Goal: Task Accomplishment & Management: Complete application form

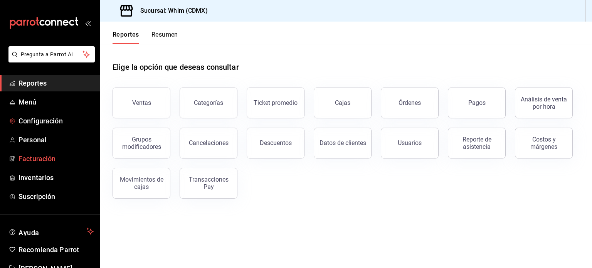
click at [43, 162] on span "Facturación" at bounding box center [55, 158] width 75 height 10
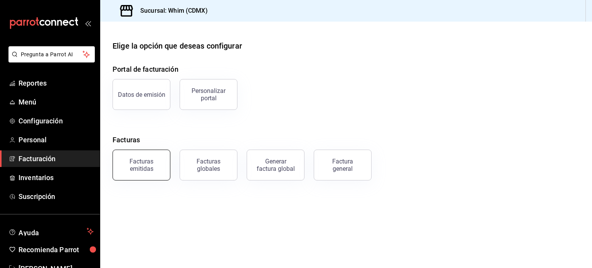
click at [148, 168] on div "Facturas emitidas" at bounding box center [142, 165] width 48 height 15
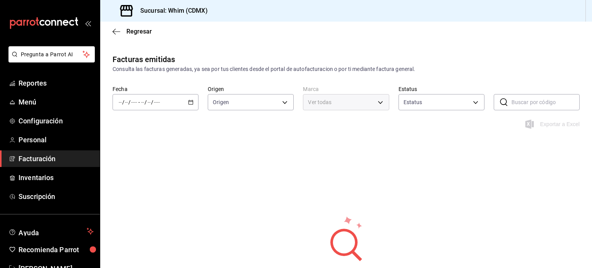
type input "ORDER_INVOICE,GENERAL_INVOICE"
type input "ACTIVE,PENDING_CANCELLATION,CANCELLED,PRE_CANCELLED"
type input "29e4b829-75bc-4c01-81a3-64e24ae3ed98"
click at [191, 103] on icon "button" at bounding box center [190, 101] width 5 height 5
click at [128, 147] on li "Ayer" at bounding box center [149, 142] width 72 height 17
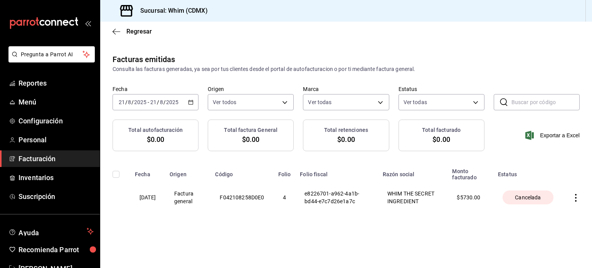
click at [542, 245] on div "Facturas emitidas Consulta las facturas generadas, ya sea por tus clientes desd…" at bounding box center [346, 149] width 492 height 191
click at [43, 159] on span "Facturación" at bounding box center [55, 158] width 75 height 10
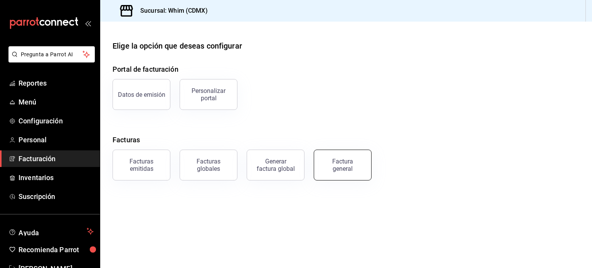
click at [359, 170] on div "Factura general" at bounding box center [342, 165] width 39 height 15
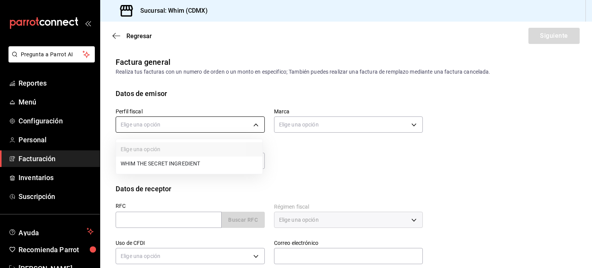
click at [254, 126] on body "Pregunta a Parrot AI Reportes Menú Configuración Personal Facturación Inventari…" at bounding box center [296, 134] width 592 height 268
click at [161, 165] on li "WHIM THE SECRET INGREDIENT" at bounding box center [189, 163] width 146 height 14
type input "8d5f64ec-deef-4488-bad0-eb73a8d1ee65"
type input "29e4b829-75bc-4c01-81a3-64e24ae3ed98"
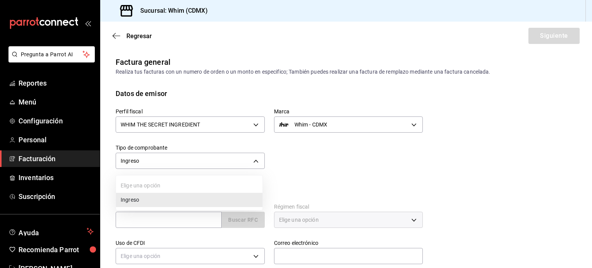
click at [178, 159] on body "Pregunta a Parrot AI Reportes Menú Configuración Personal Facturación Inventari…" at bounding box center [296, 134] width 592 height 268
click at [178, 159] on div at bounding box center [296, 134] width 592 height 268
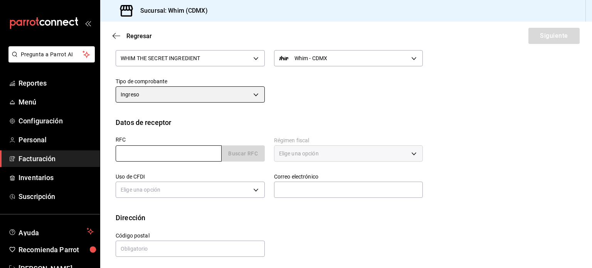
scroll to position [68, 0]
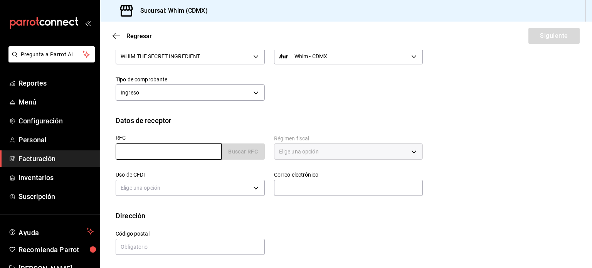
click at [165, 146] on input "text" at bounding box center [169, 151] width 106 height 16
paste input "XAXX010101000"
type input "XAXX010101000"
type input "11000"
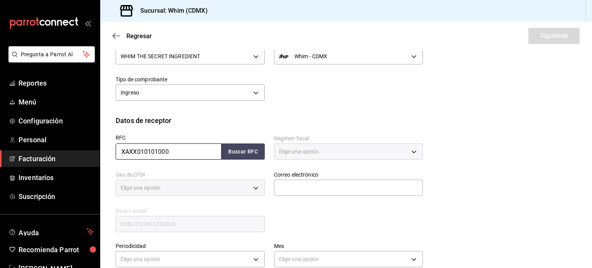
type input "616"
type input "S01"
type input "XAXX010101000"
click at [327, 186] on input "text" at bounding box center [348, 188] width 149 height 16
type input "administracion@whim.com.mx"
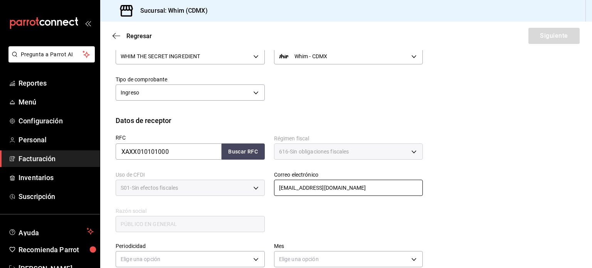
scroll to position [145, 0]
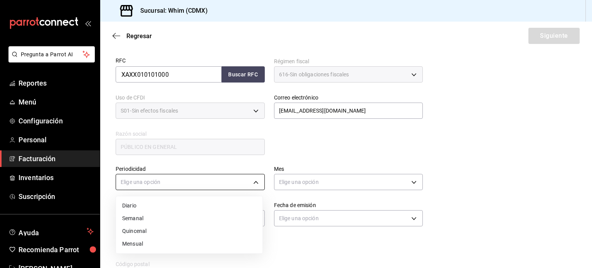
click at [151, 185] on body "Pregunta a Parrot AI Reportes Menú Configuración Personal Facturación Inventari…" at bounding box center [296, 134] width 592 height 268
click at [144, 218] on li "Semanal" at bounding box center [189, 218] width 146 height 13
type input "WEEKLY"
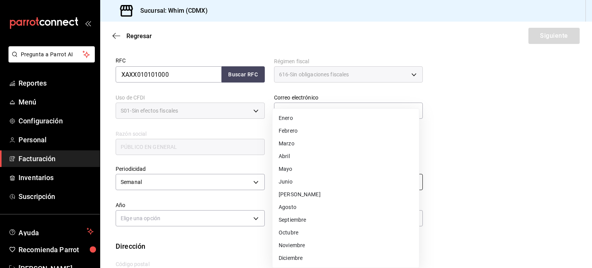
click at [317, 180] on body "Pregunta a Parrot AI Reportes Menú Configuración Personal Facturación Inventari…" at bounding box center [296, 134] width 592 height 268
click at [292, 210] on li "Agosto" at bounding box center [345, 207] width 146 height 13
type input "8"
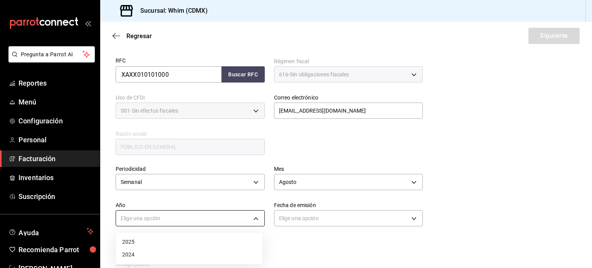
click at [157, 224] on body "Pregunta a Parrot AI Reportes Menú Configuración Personal Facturación Inventari…" at bounding box center [296, 134] width 592 height 268
click at [139, 245] on li "2025" at bounding box center [189, 241] width 146 height 13
type input "2025"
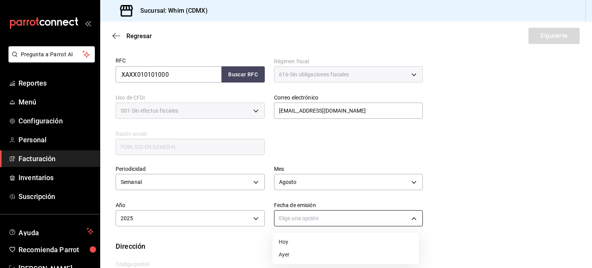
click at [306, 220] on body "Pregunta a Parrot AI Reportes Menú Configuración Personal Facturación Inventari…" at bounding box center [296, 134] width 592 height 268
drag, startPoint x: 296, startPoint y: 243, endPoint x: 275, endPoint y: 201, distance: 46.9
click at [295, 243] on li "Hoy" at bounding box center [345, 241] width 146 height 13
type input "TODAY"
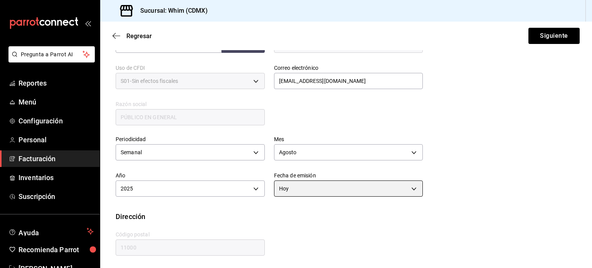
scroll to position [176, 0]
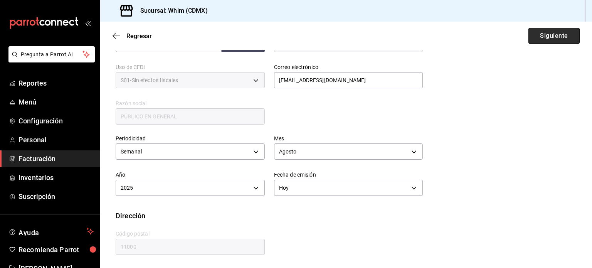
click at [554, 35] on button "Siguiente" at bounding box center [553, 36] width 51 height 16
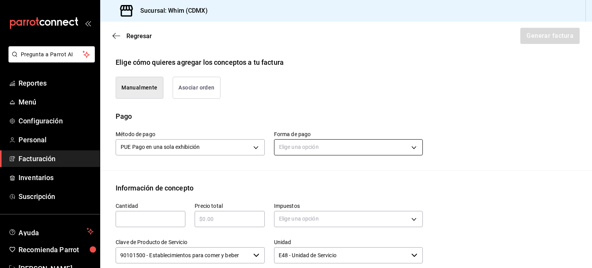
click at [314, 148] on body "Pregunta a Parrot AI Reportes Menú Configuración Personal Facturación Inventari…" at bounding box center [296, 134] width 592 height 268
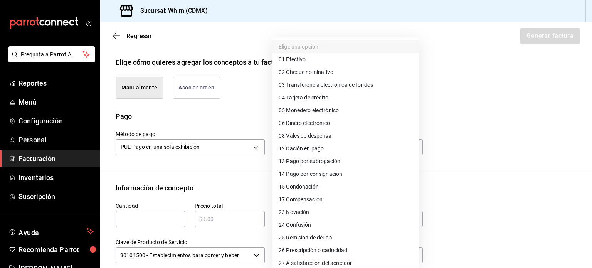
click at [336, 87] on span "03 Transferencia electrónica de fondos" at bounding box center [326, 85] width 94 height 8
type input "03"
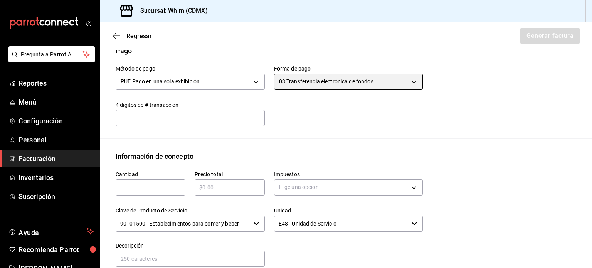
scroll to position [253, 0]
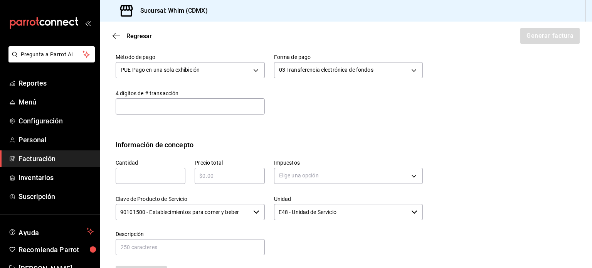
click at [155, 176] on input "text" at bounding box center [151, 175] width 70 height 9
type input "1"
click at [238, 176] on input "text" at bounding box center [230, 175] width 70 height 9
type input "$9060"
click at [310, 176] on body "Pregunta a Parrot AI Reportes Menú Configuración Personal Facturación Inventari…" at bounding box center [296, 134] width 592 height 268
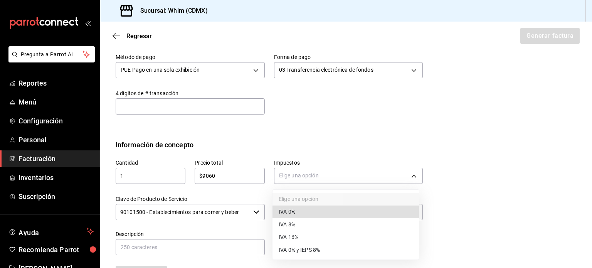
click at [293, 235] on span "IVA 16%" at bounding box center [289, 237] width 20 height 8
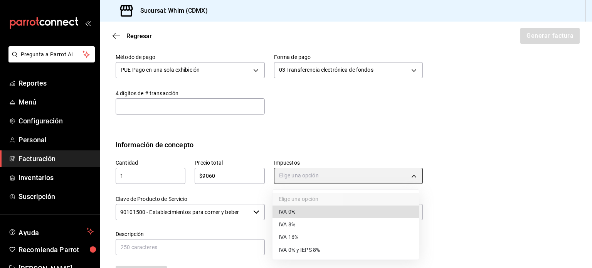
type input "IVA_16"
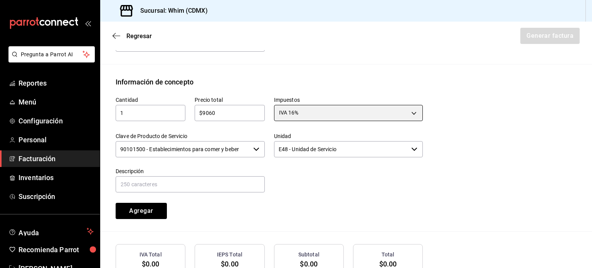
scroll to position [330, 0]
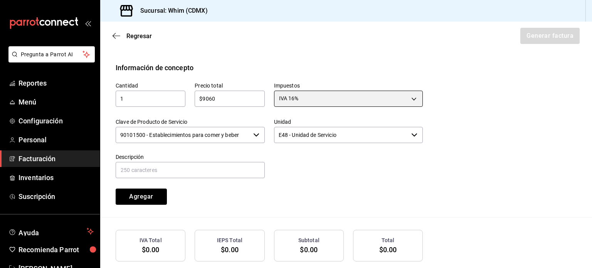
click at [255, 137] on div "90101500 - Establecimientos para comer y beber ​" at bounding box center [190, 135] width 149 height 16
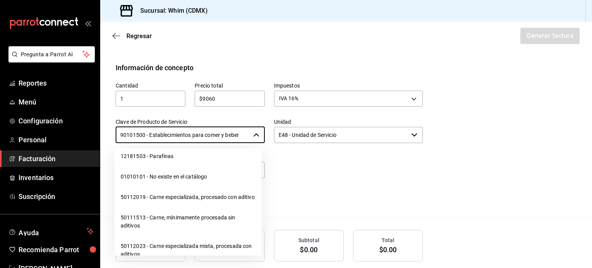
scroll to position [12141, 0]
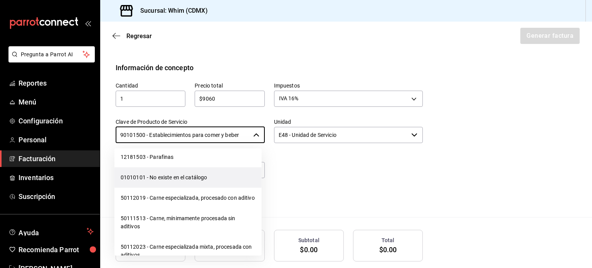
click at [185, 188] on li "01010101 - No existe en el catálogo" at bounding box center [187, 177] width 147 height 20
type input "01010101 - No existe en el catálogo"
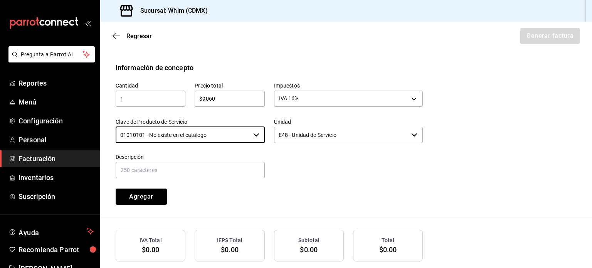
click at [336, 140] on input "E48 - Unidad de Servicio" at bounding box center [341, 135] width 134 height 16
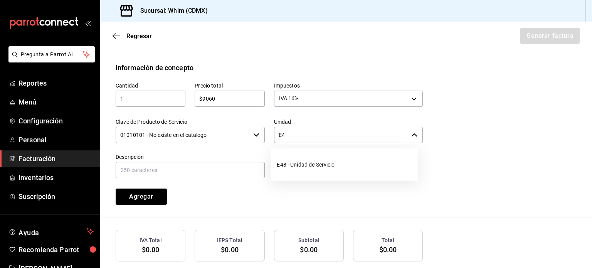
type input "E"
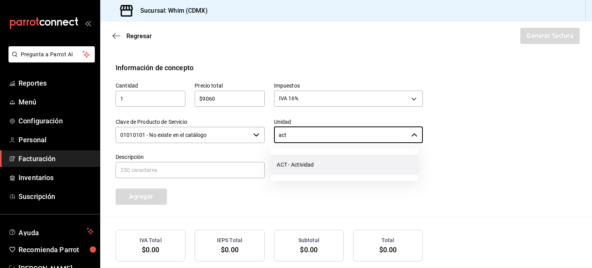
click at [324, 166] on li "ACT - Actividad" at bounding box center [343, 164] width 147 height 20
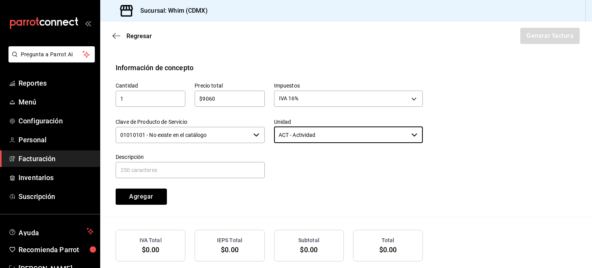
type input "ACT - Actividad"
click at [170, 171] on input "text" at bounding box center [190, 170] width 149 height 16
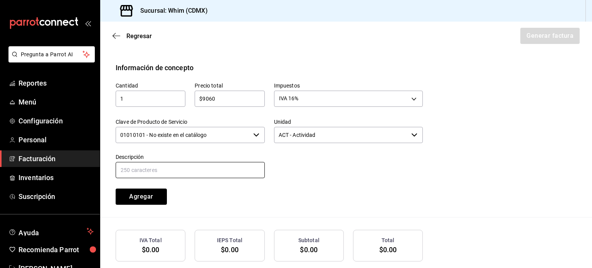
paste input "VENTAS TDC"
click at [178, 168] on input "VENTAS TDC" at bounding box center [190, 170] width 149 height 16
click at [146, 174] on input "VENTAS TDC" at bounding box center [190, 170] width 149 height 16
type input "VENTAS TDC"
click at [170, 169] on input "VENTAS TDC" at bounding box center [190, 170] width 149 height 16
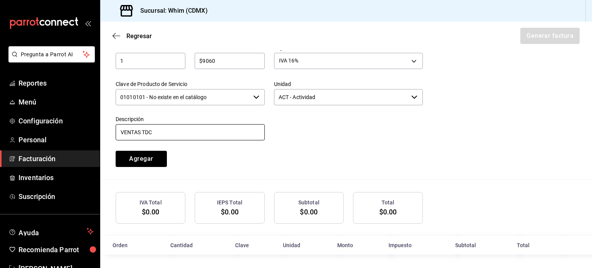
scroll to position [368, 0]
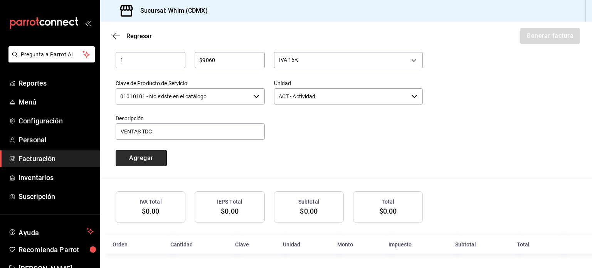
click at [151, 159] on button "Agregar" at bounding box center [141, 158] width 51 height 16
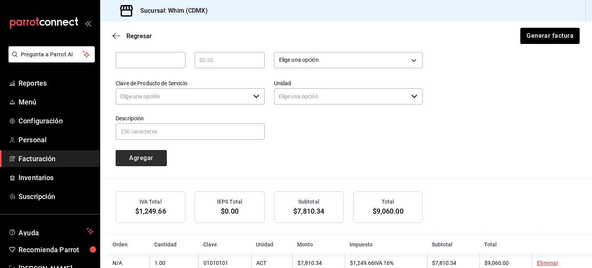
type input "90101500 - Establecimientos para comer y beber"
type input "E48 - Unidad de Servicio"
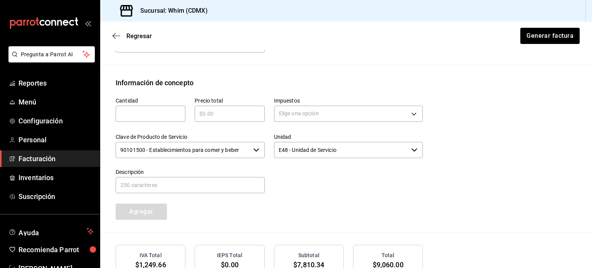
scroll to position [311, 0]
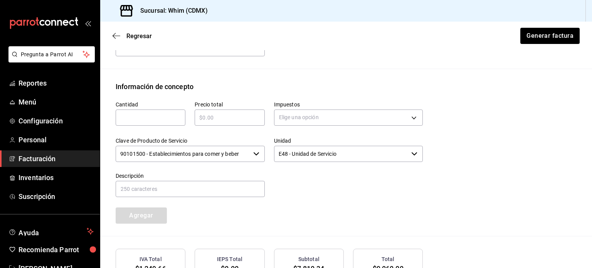
click at [140, 114] on input "text" at bounding box center [151, 117] width 70 height 9
type input "1"
click at [205, 118] on input "text" at bounding box center [230, 117] width 70 height 9
type input "$3920"
click at [289, 116] on body "Pregunta a Parrot AI Reportes Menú Configuración Personal Facturación Inventari…" at bounding box center [296, 134] width 592 height 268
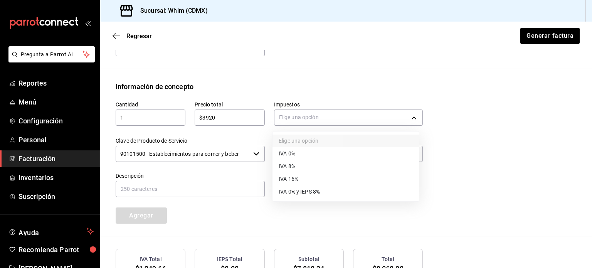
click at [294, 178] on span "IVA 16%" at bounding box center [289, 179] width 20 height 8
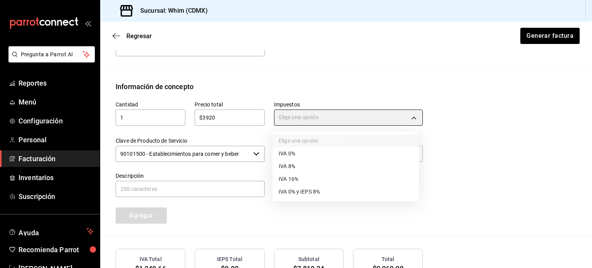
type input "IVA_16"
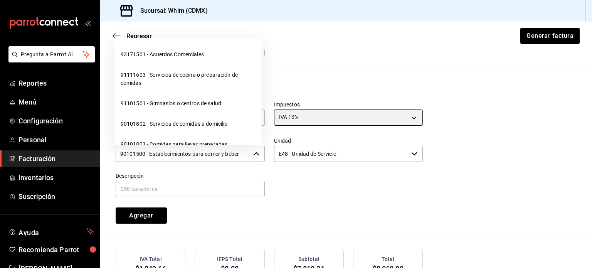
click at [255, 154] on icon "button" at bounding box center [256, 154] width 6 height 6
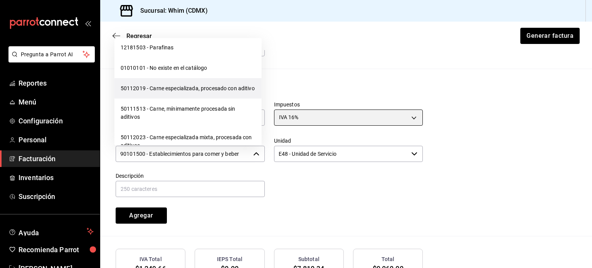
scroll to position [12141, 0]
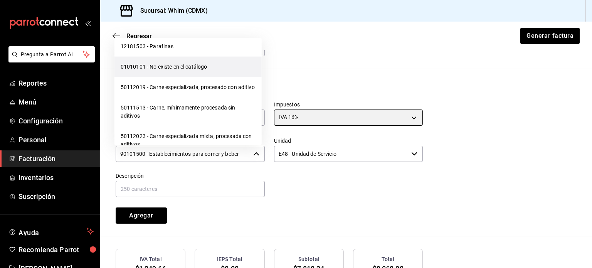
click at [175, 77] on li "01010101 - No existe en el catálogo" at bounding box center [187, 67] width 147 height 20
type input "01010101 - No existe en el catálogo"
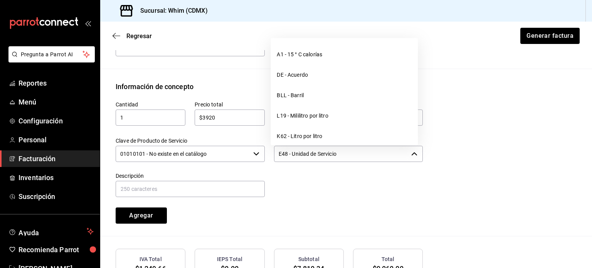
click at [305, 156] on input "E48 - Unidad de Servicio" at bounding box center [341, 154] width 134 height 16
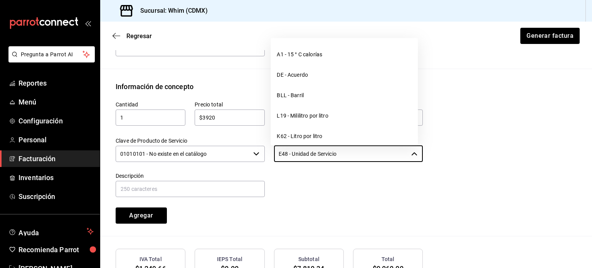
drag, startPoint x: 346, startPoint y: 153, endPoint x: 259, endPoint y: 155, distance: 86.3
click at [259, 155] on div "Cantidad 1 ​ Precio total $3920 ​ Impuestos IVA 16% IVA_16 Clave de Producto de…" at bounding box center [264, 158] width 316 height 132
click at [292, 138] on li "ACT - Actividad" at bounding box center [343, 136] width 147 height 20
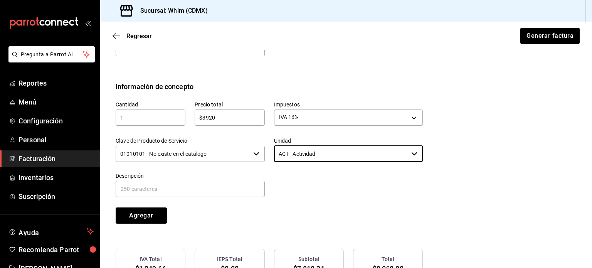
type input "ACT - Actividad"
click at [343, 185] on div at bounding box center [344, 180] width 158 height 35
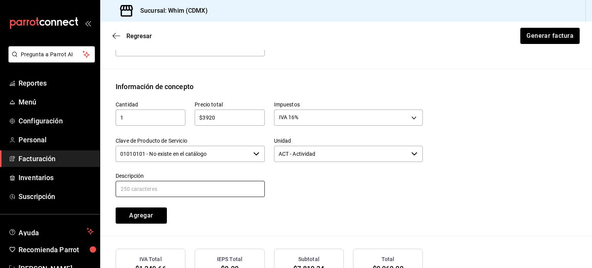
click at [170, 187] on input "text" at bounding box center [190, 189] width 149 height 16
click at [180, 191] on input "text" at bounding box center [190, 189] width 149 height 16
type input "VENTAS AMEX"
click at [324, 181] on div at bounding box center [344, 180] width 158 height 35
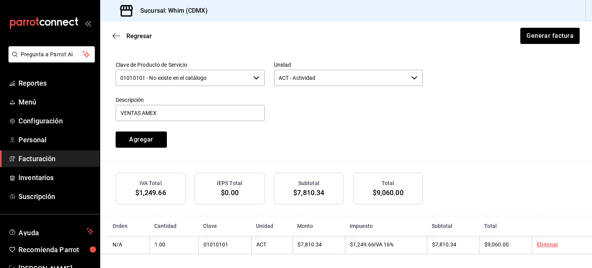
scroll to position [388, 0]
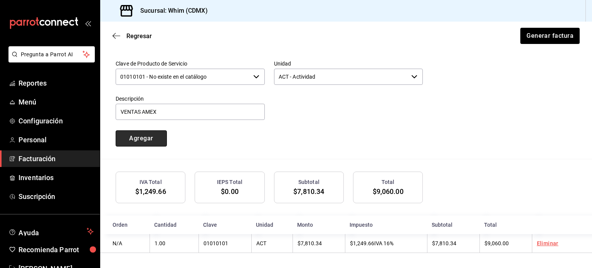
click at [139, 136] on button "Agregar" at bounding box center [141, 138] width 51 height 16
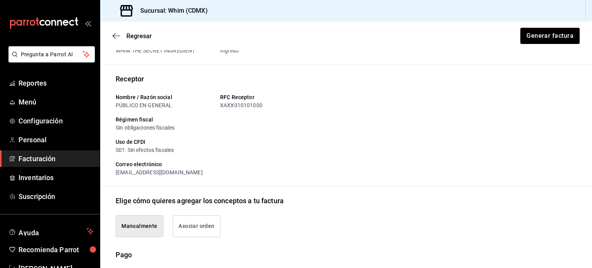
scroll to position [39, 0]
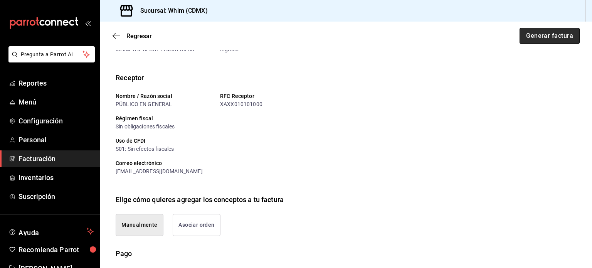
click at [546, 39] on button "Generar factura" at bounding box center [549, 36] width 60 height 16
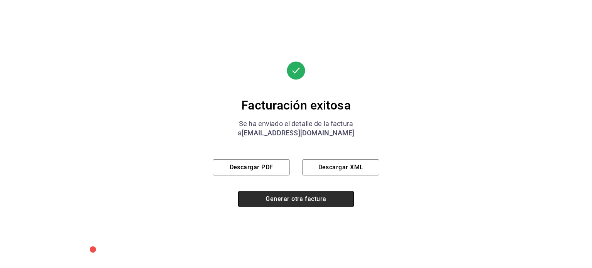
click at [290, 203] on button "Generar otra factura" at bounding box center [296, 199] width 116 height 16
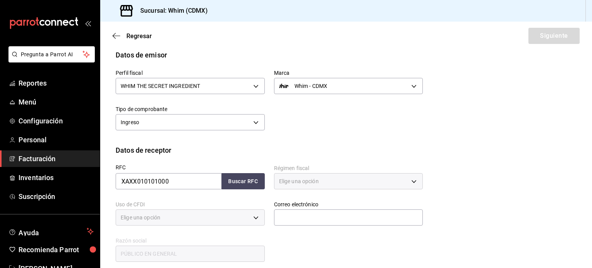
type input "616"
type input "S01"
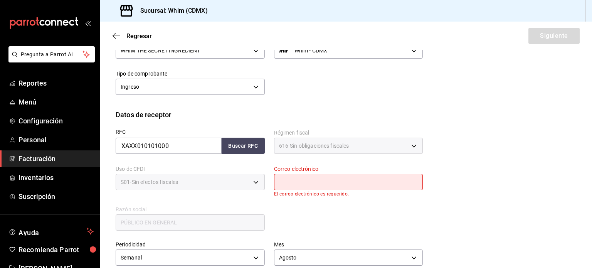
scroll to position [77, 0]
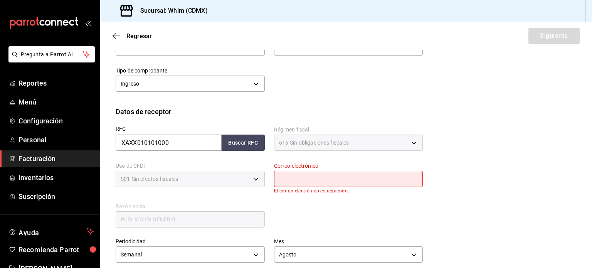
click at [309, 181] on input "text" at bounding box center [348, 179] width 149 height 16
type input "administracion@whim.com.mx"
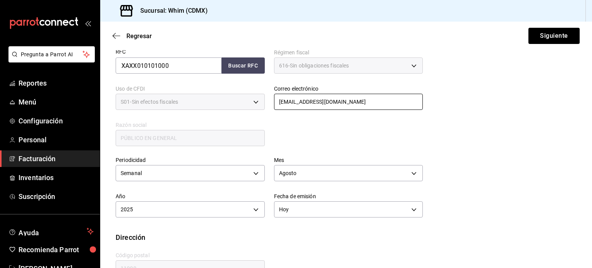
scroll to position [176, 0]
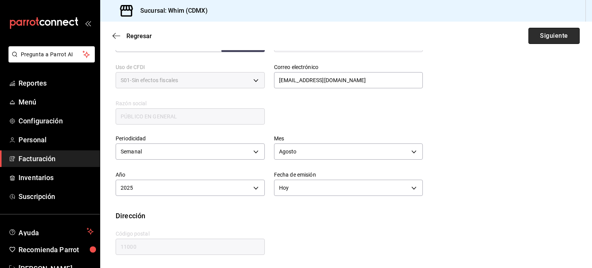
click at [542, 37] on button "Siguiente" at bounding box center [553, 36] width 51 height 16
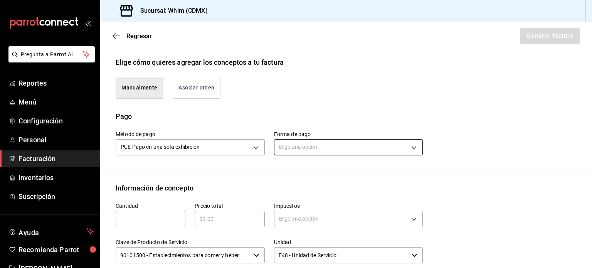
click at [321, 149] on body "Pregunta a Parrot AI Reportes Menú Configuración Personal Facturación Inventari…" at bounding box center [296, 134] width 592 height 268
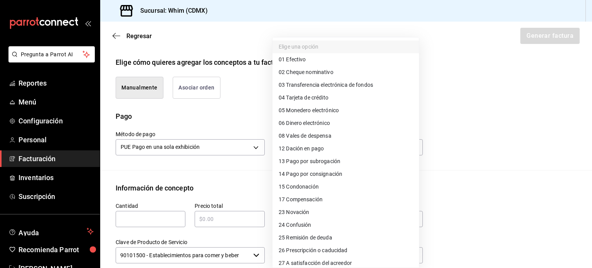
click at [334, 86] on span "03 Transferencia electrónica de fondos" at bounding box center [326, 85] width 94 height 8
type input "03"
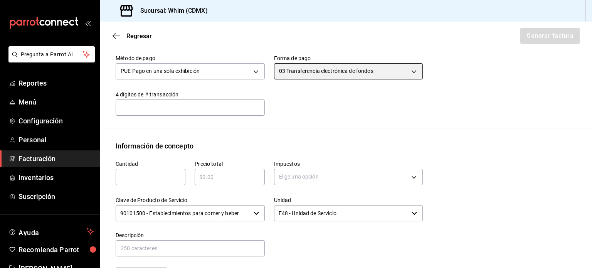
scroll to position [253, 0]
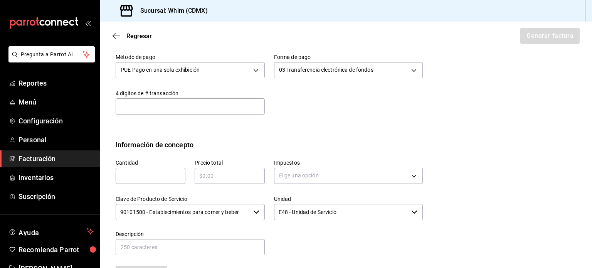
click at [143, 172] on input "text" at bounding box center [151, 175] width 70 height 9
type input "1"
click at [231, 174] on input "text" at bounding box center [230, 175] width 70 height 9
type input "$6410"
click at [312, 116] on div "Método de pago PUE Pago en una sola exhibición PUE Forma de pago 03 Transferenc…" at bounding box center [346, 85] width 461 height 82
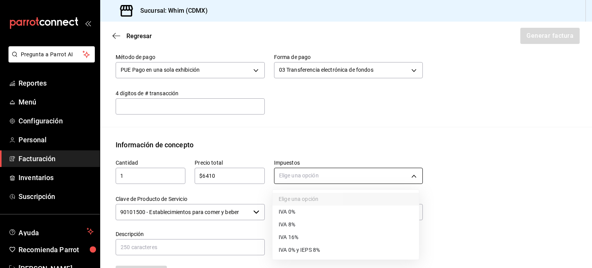
click at [316, 176] on body "Pregunta a Parrot AI Reportes Menú Configuración Personal Facturación Inventari…" at bounding box center [296, 134] width 592 height 268
click at [295, 233] on span "IVA 16%" at bounding box center [289, 237] width 20 height 8
type input "IVA_16"
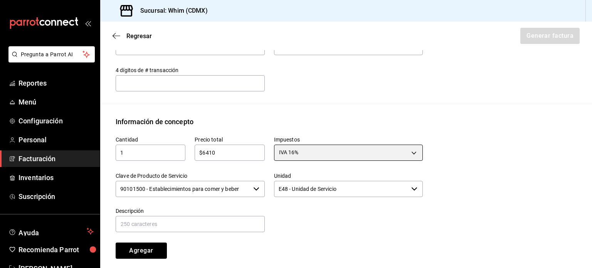
scroll to position [330, 0]
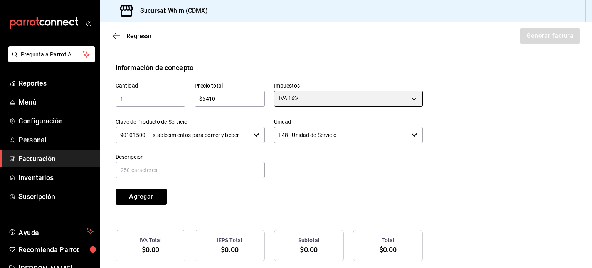
click at [253, 136] on icon "button" at bounding box center [256, 135] width 6 height 6
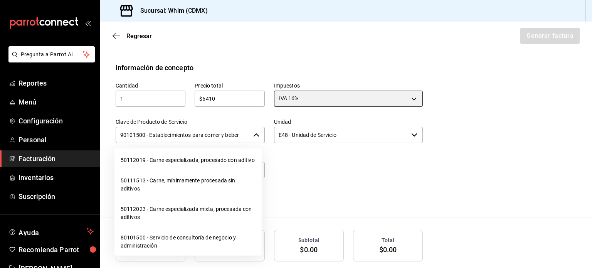
scroll to position [12179, 0]
click at [176, 149] on li "01010101 - No existe en el catálogo" at bounding box center [187, 139] width 147 height 20
type input "01010101 - No existe en el catálogo"
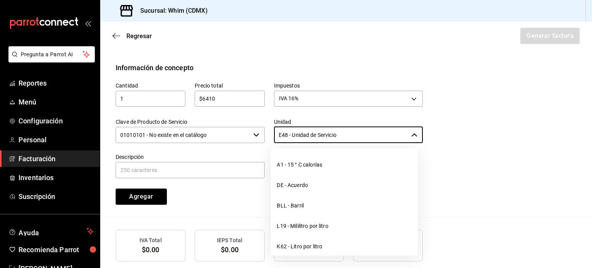
drag, startPoint x: 349, startPoint y: 132, endPoint x: 262, endPoint y: 140, distance: 87.5
click at [262, 140] on div "Cantidad 1 ​ Precio total $6410 ​ Impuestos IVA 16% IVA_16 Clave de Producto de…" at bounding box center [264, 139] width 316 height 132
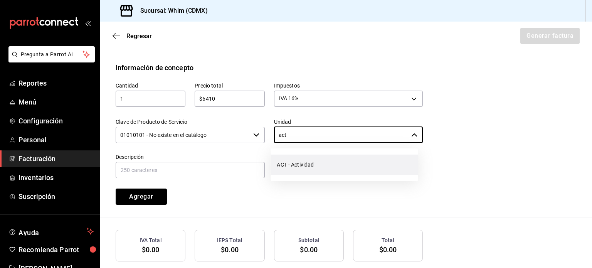
click at [296, 171] on li "ACT - Actividad" at bounding box center [343, 164] width 147 height 20
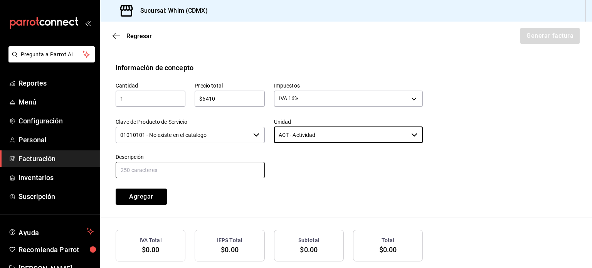
type input "ACT - Actividad"
click at [198, 174] on input "text" at bounding box center [190, 170] width 149 height 16
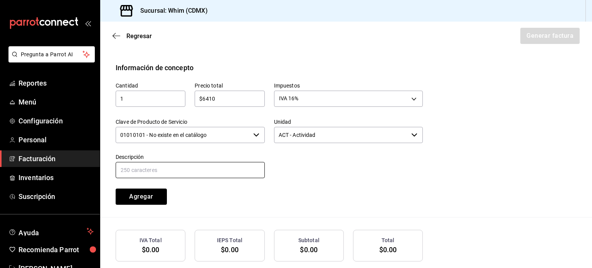
click at [178, 163] on input "text" at bounding box center [190, 170] width 149 height 16
type input "VENTAS TDD del 1 al 4 de Ago 25"
click at [309, 174] on div at bounding box center [344, 161] width 158 height 35
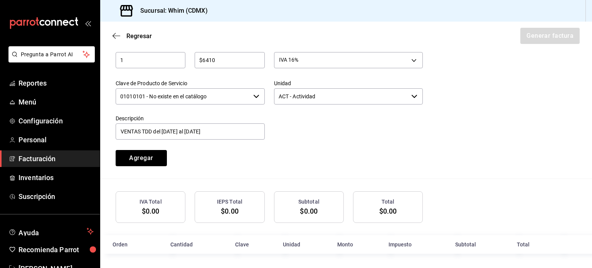
scroll to position [369, 0]
click at [150, 158] on button "Agregar" at bounding box center [141, 157] width 51 height 16
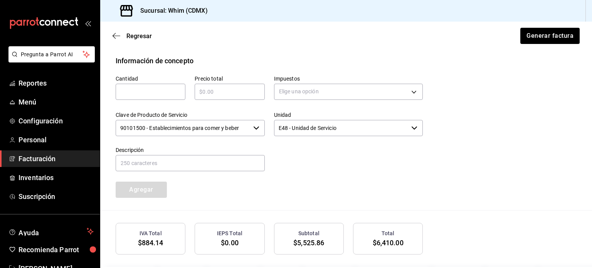
scroll to position [388, 0]
